Goal: Task Accomplishment & Management: Use online tool/utility

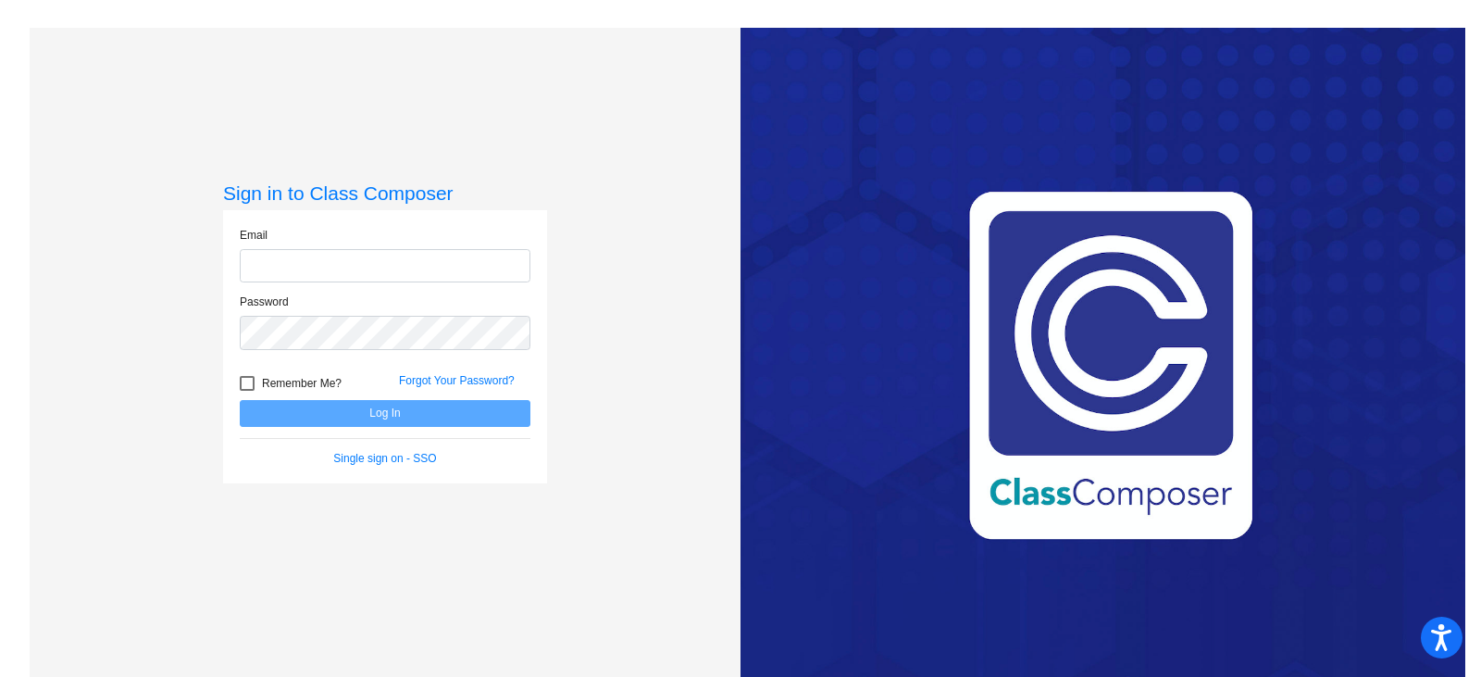
type input "[EMAIL_ADDRESS][DOMAIN_NAME]"
click at [380, 419] on button "Log In" at bounding box center [385, 413] width 291 height 27
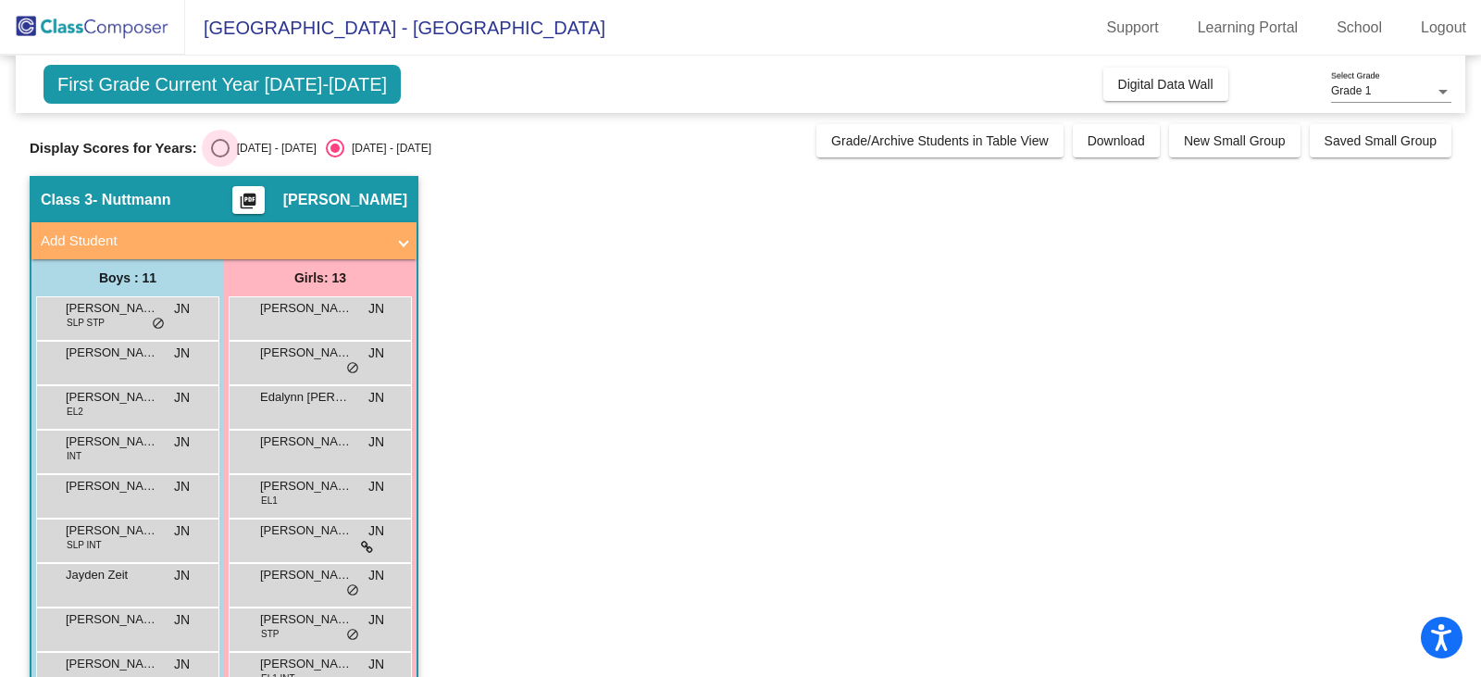
click at [251, 147] on div "[DATE] - [DATE]" at bounding box center [273, 148] width 87 height 17
click at [220, 157] on input "[DATE] - [DATE]" at bounding box center [219, 157] width 1 height 1
radio input "true"
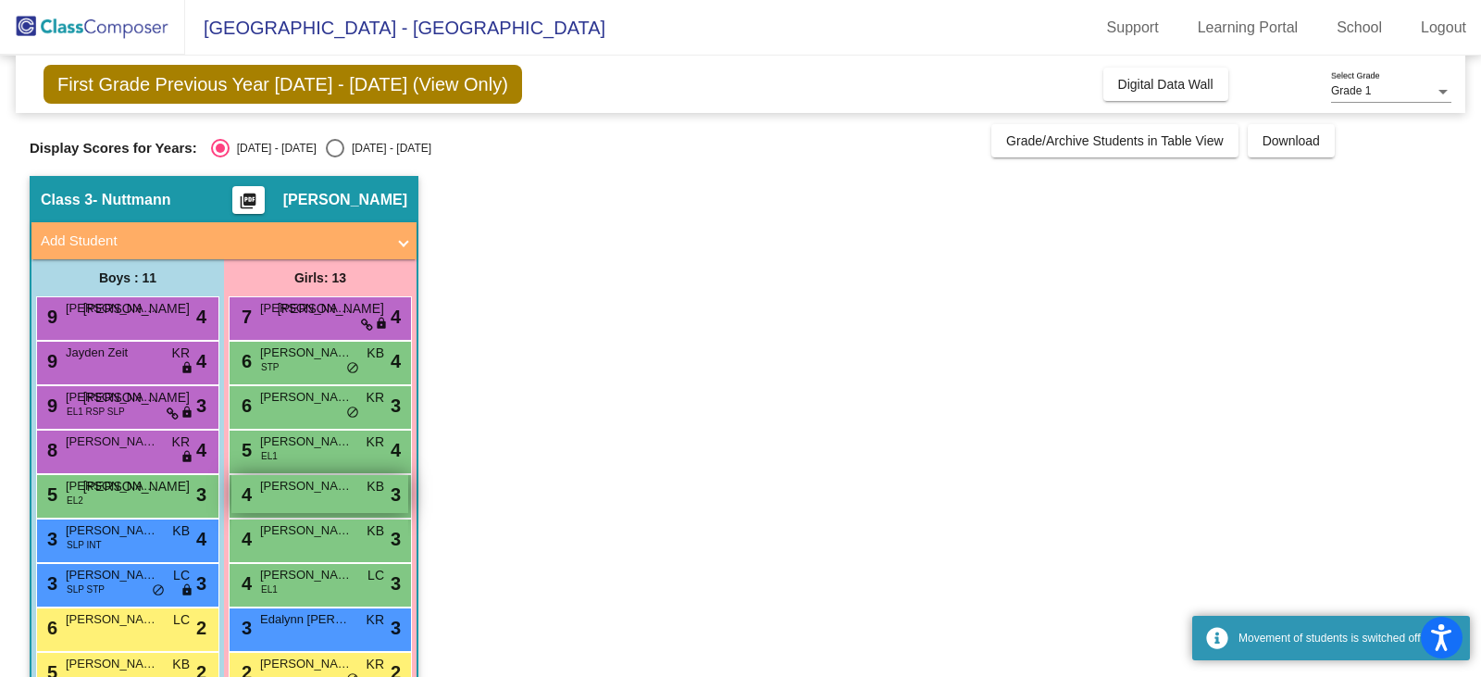
click at [305, 504] on div "4 [PERSON_NAME] KB lock do_not_disturb_alt 3" at bounding box center [319, 494] width 177 height 38
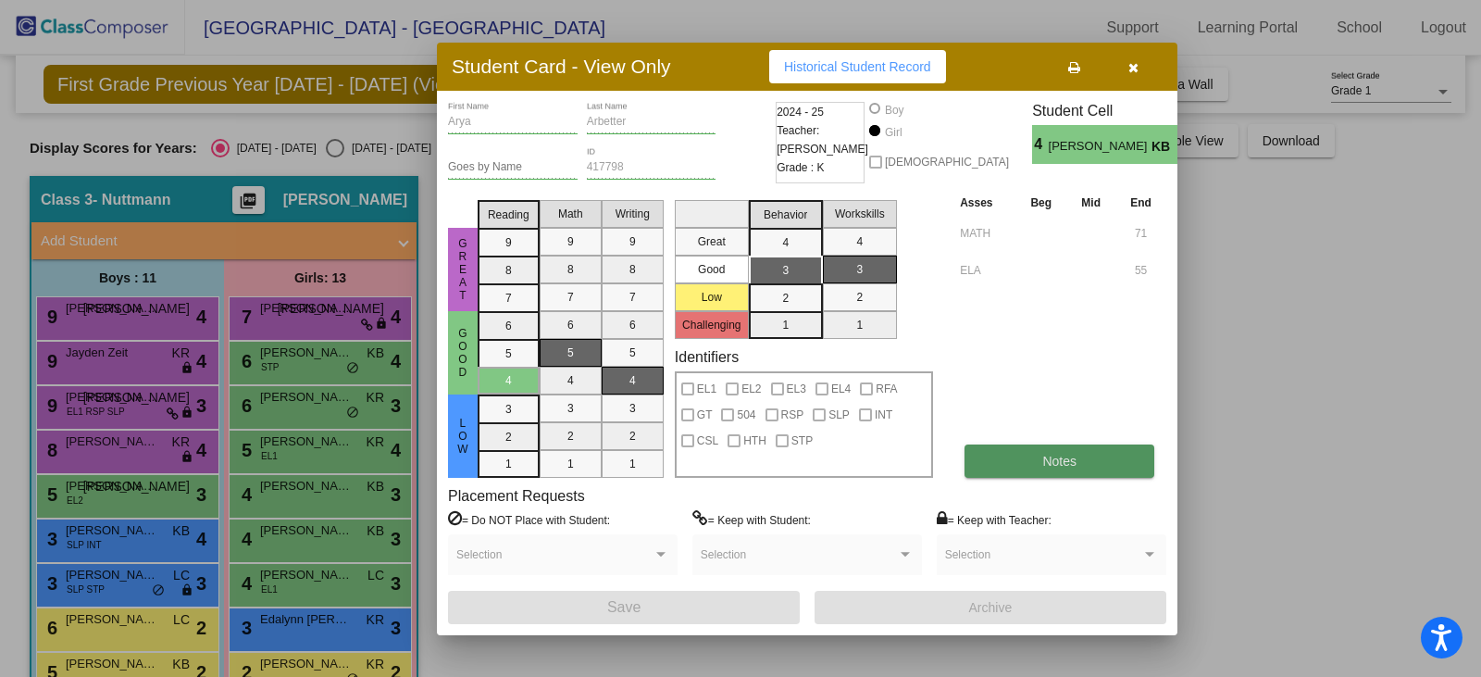
click at [1030, 468] on button "Notes" at bounding box center [1060, 460] width 190 height 33
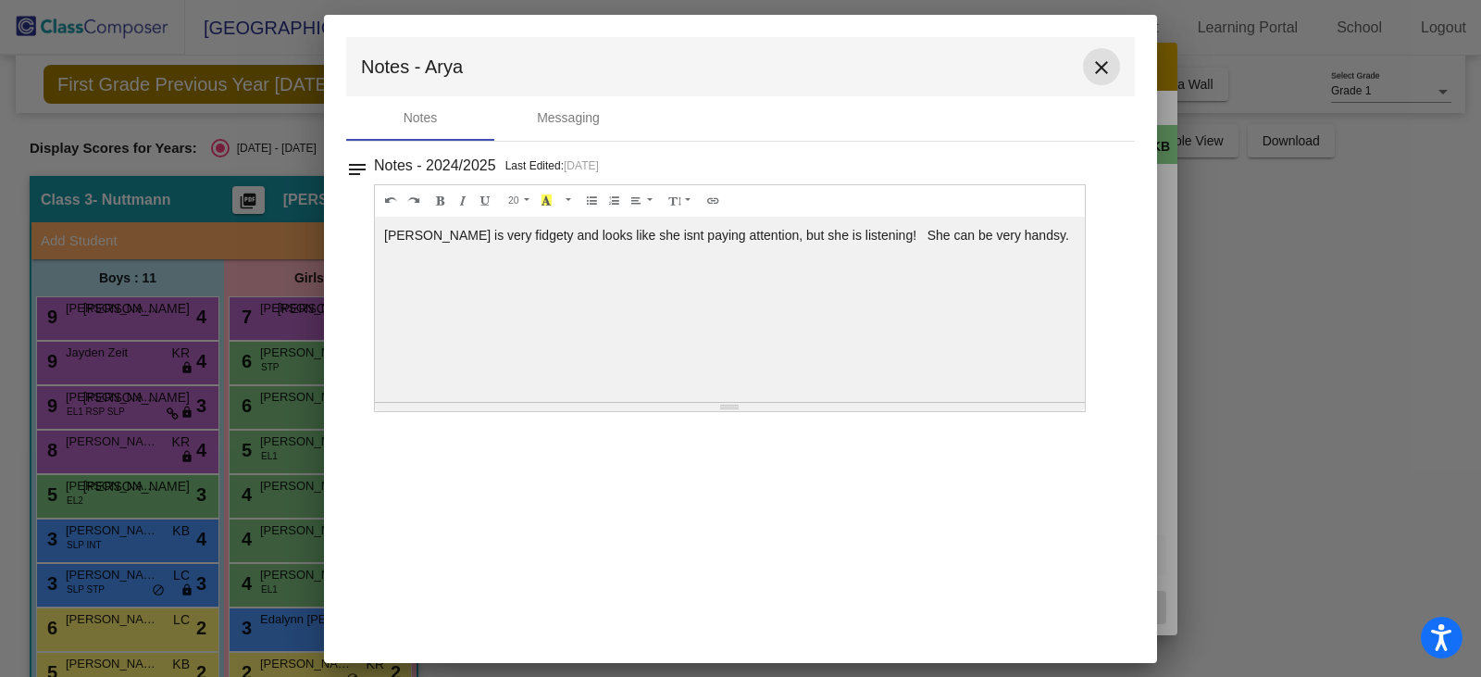
click at [1097, 72] on mat-icon "close" at bounding box center [1102, 67] width 22 height 22
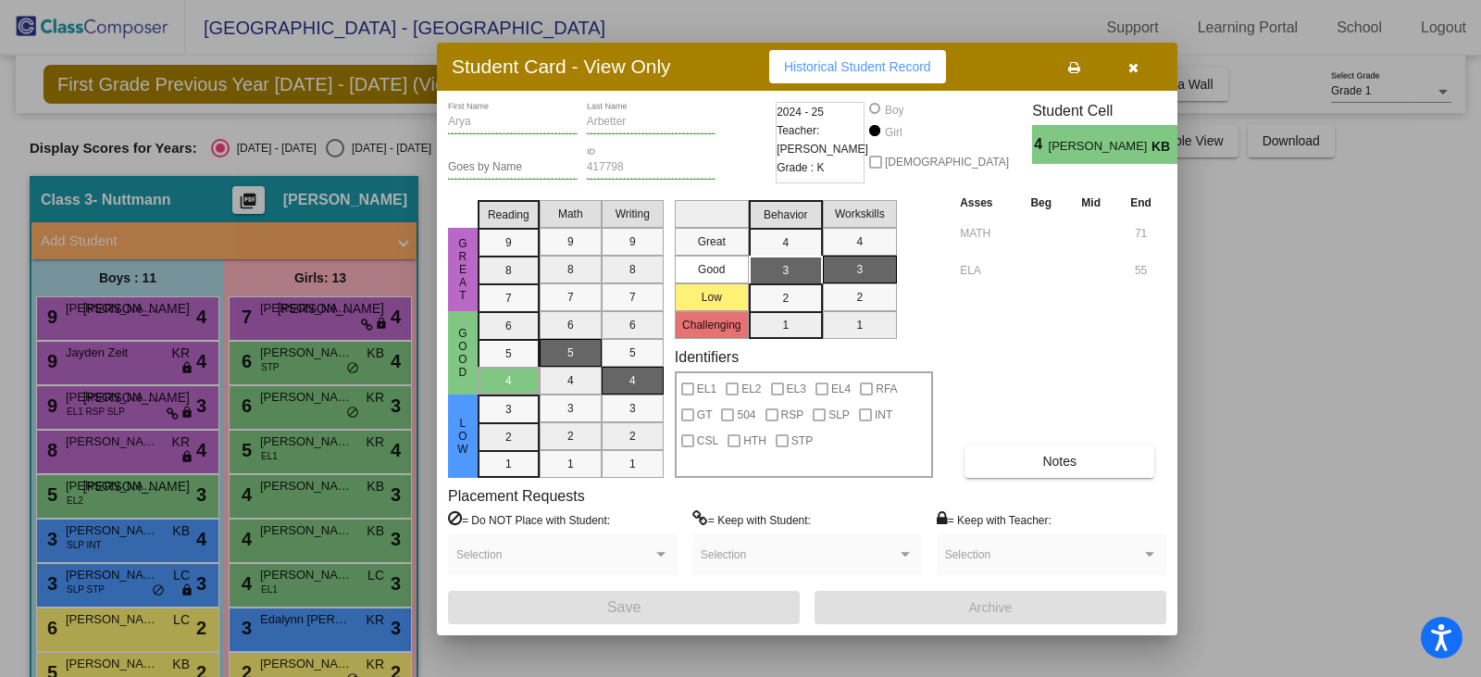
click at [96, 501] on div at bounding box center [740, 338] width 1481 height 677
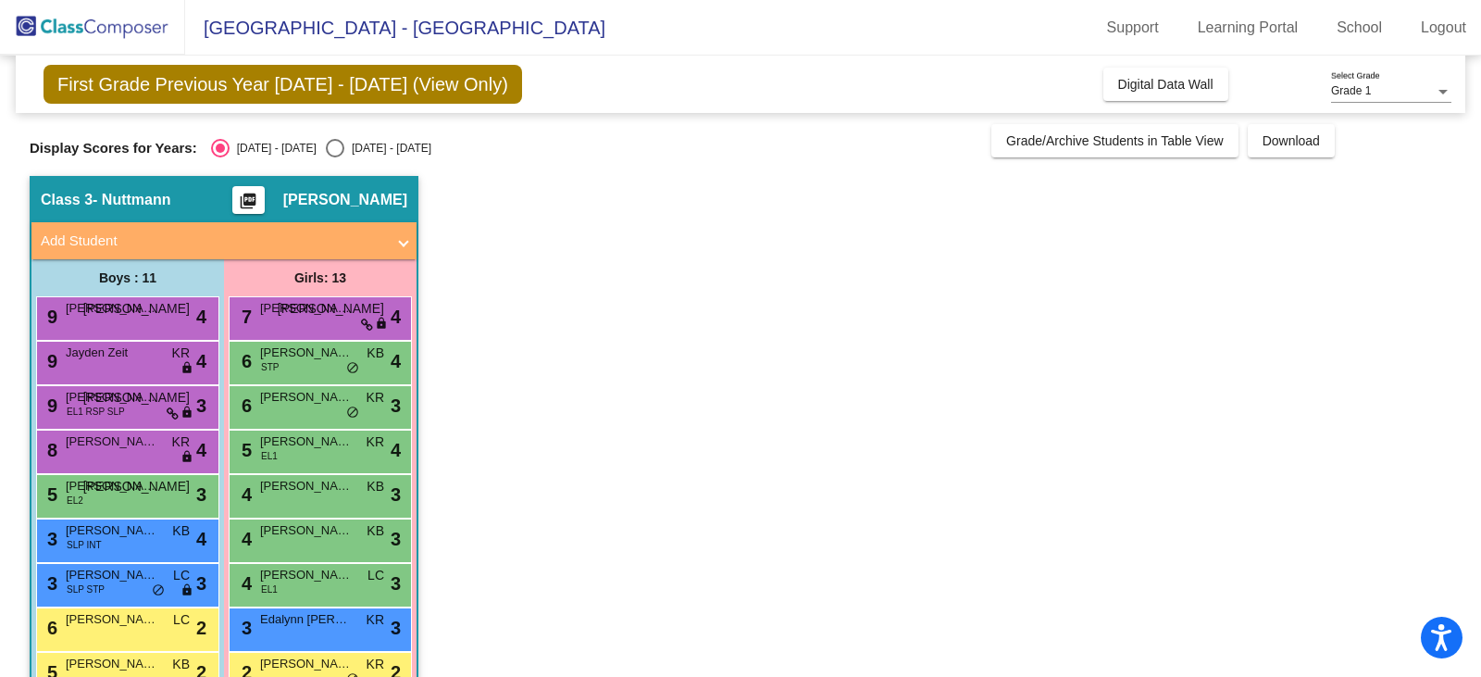
click at [96, 501] on div "5 [PERSON_NAME] EL2 JA lock do_not_disturb_alt 3" at bounding box center [125, 494] width 177 height 38
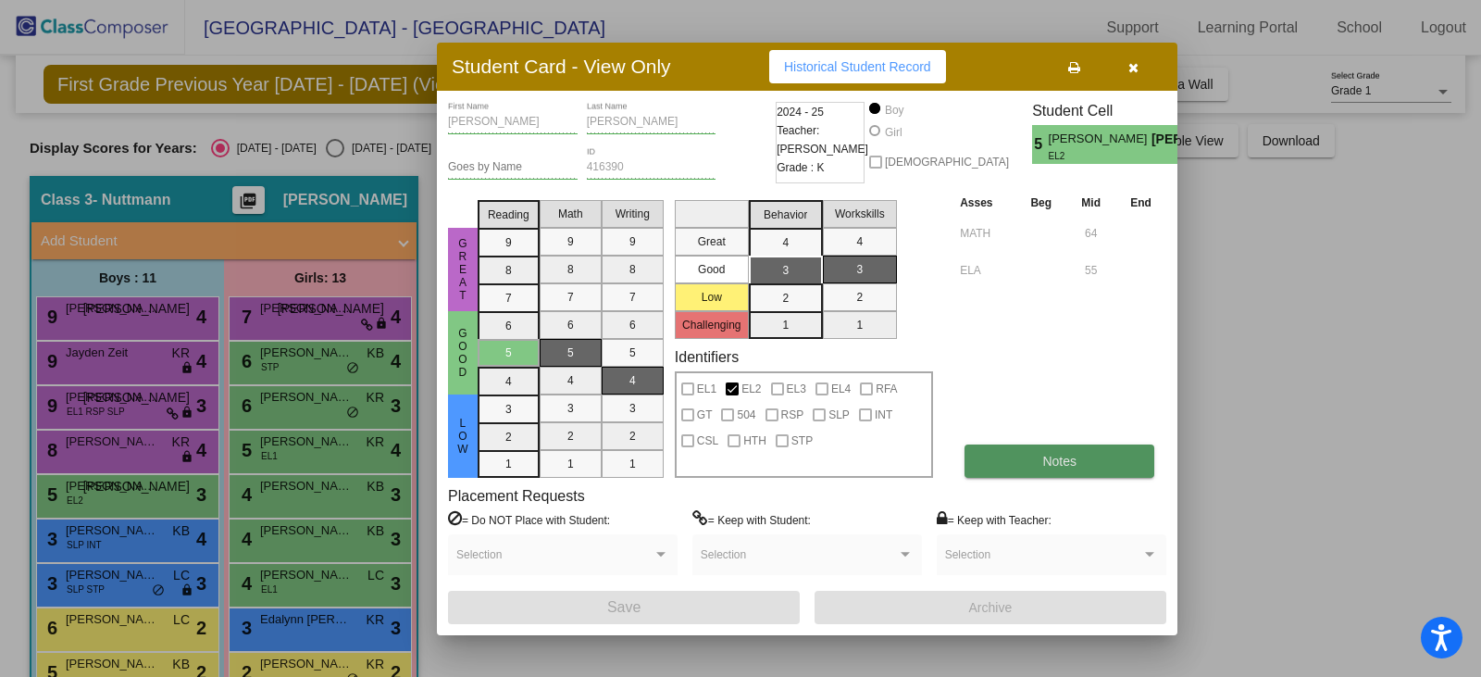
click at [1046, 461] on span "Notes" at bounding box center [1059, 461] width 34 height 15
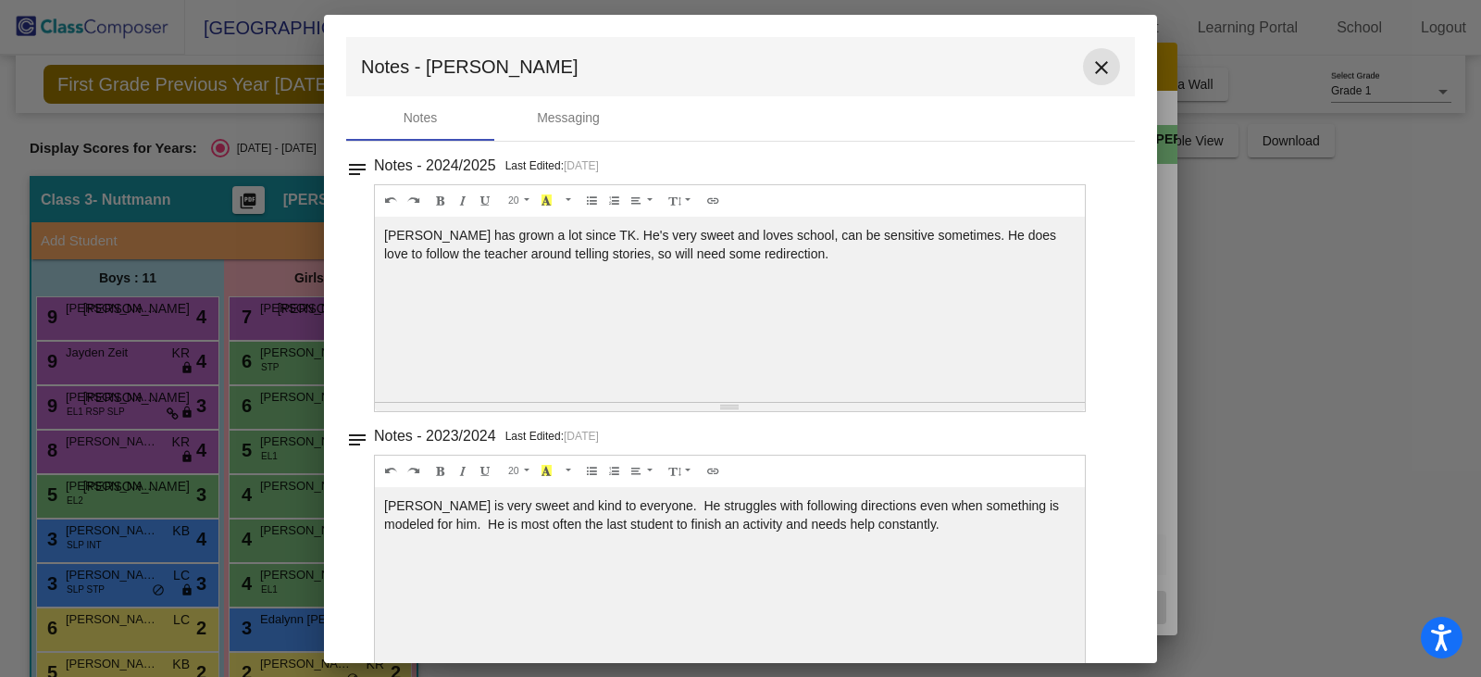
click at [1093, 69] on mat-icon "close" at bounding box center [1102, 67] width 22 height 22
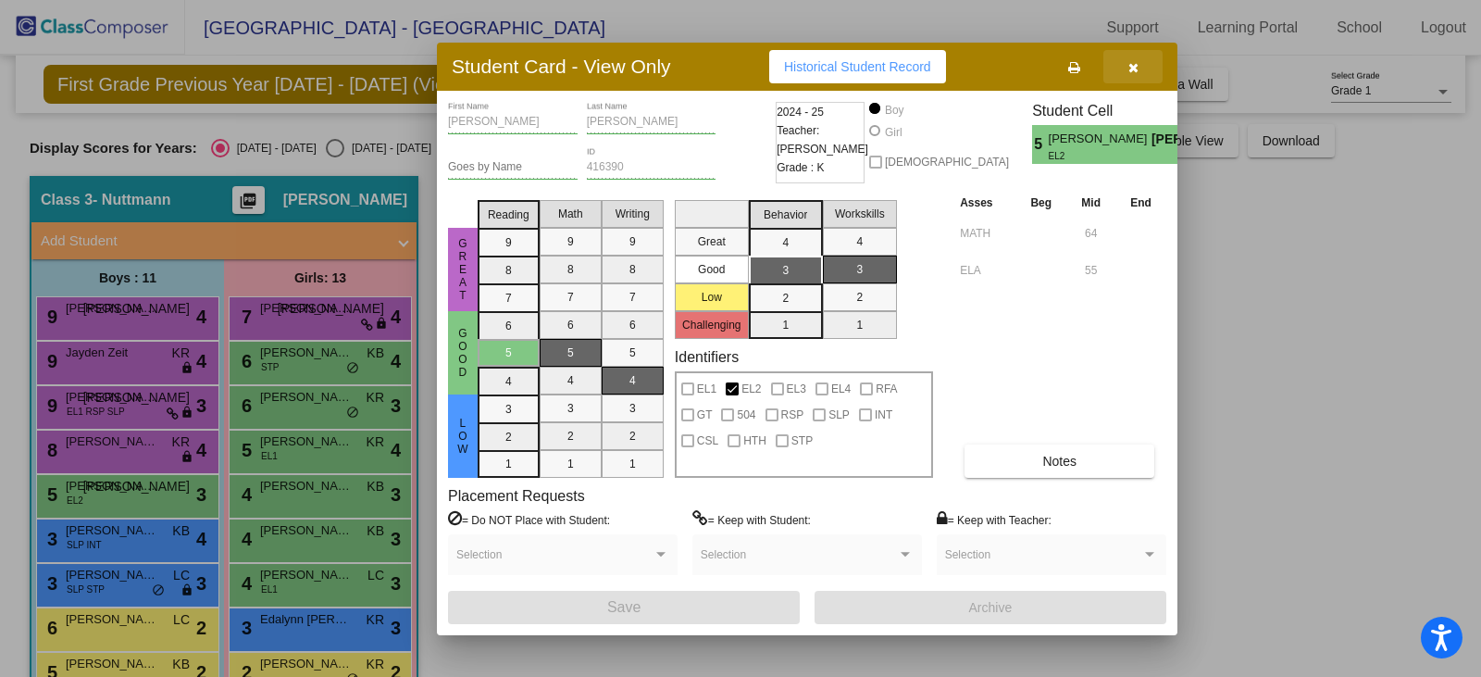
click at [1128, 68] on icon "button" at bounding box center [1133, 67] width 10 height 13
